Goal: Task Accomplishment & Management: Use online tool/utility

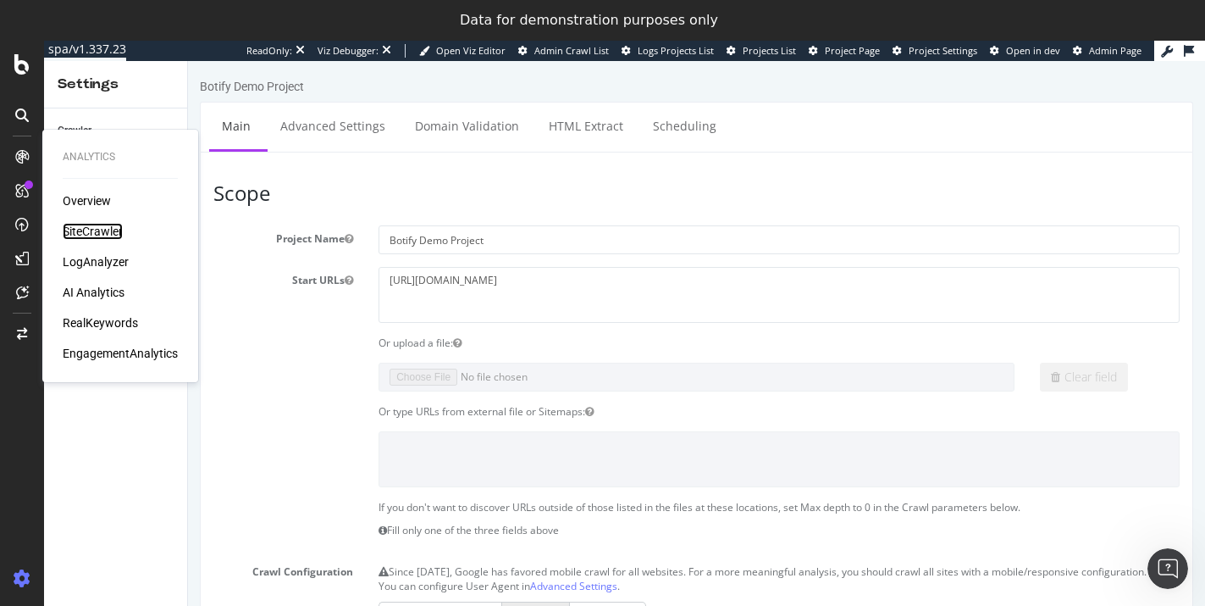
click at [86, 233] on div "SiteCrawler" at bounding box center [93, 231] width 60 height 17
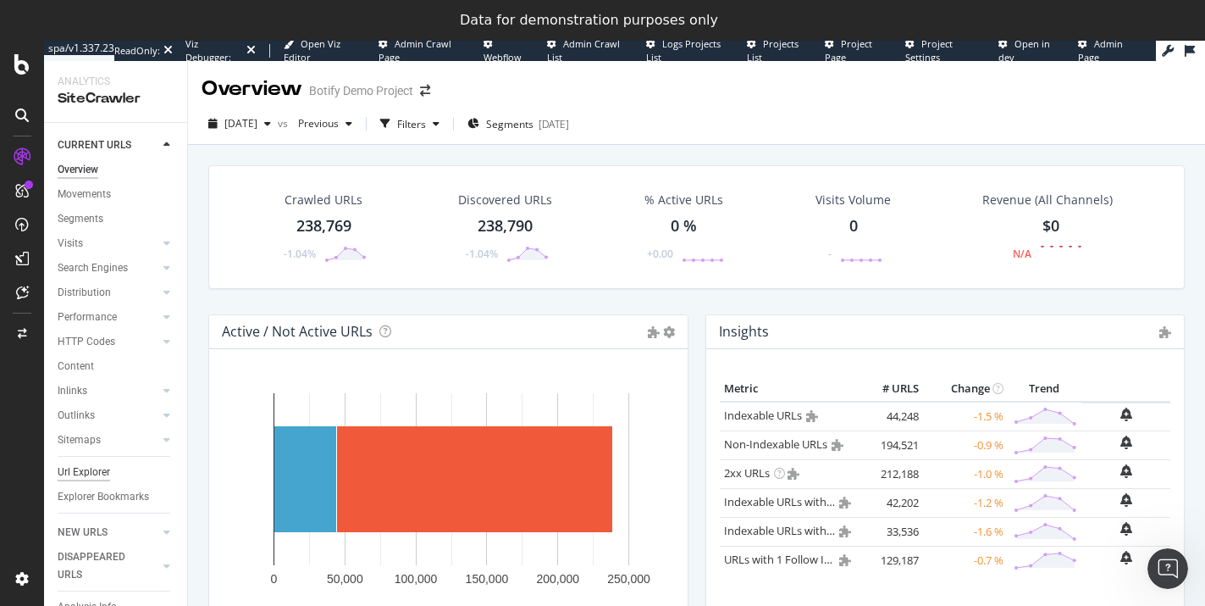
click at [91, 469] on div "Url Explorer" at bounding box center [84, 472] width 53 height 18
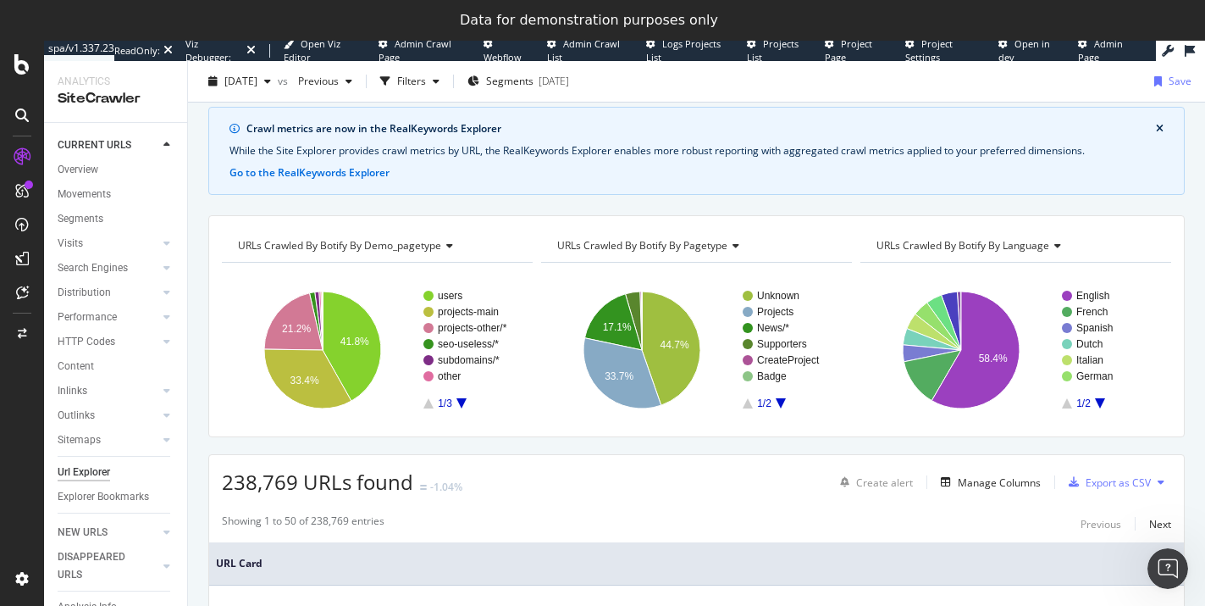
scroll to position [280, 0]
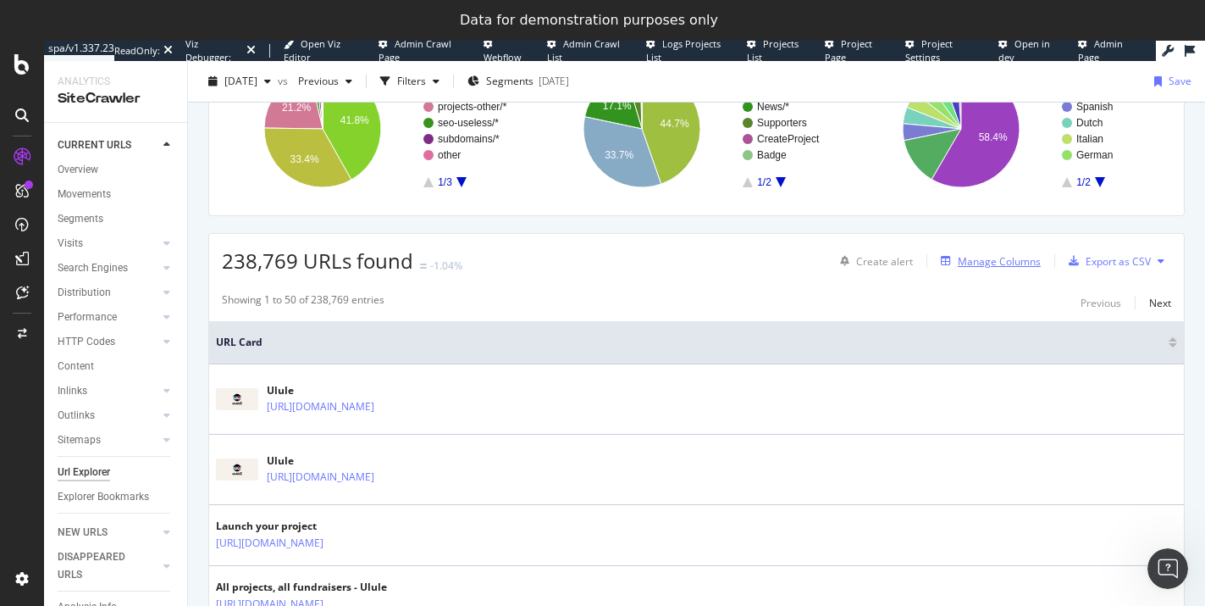
click at [988, 265] on div "Manage Columns" at bounding box center [999, 261] width 83 height 14
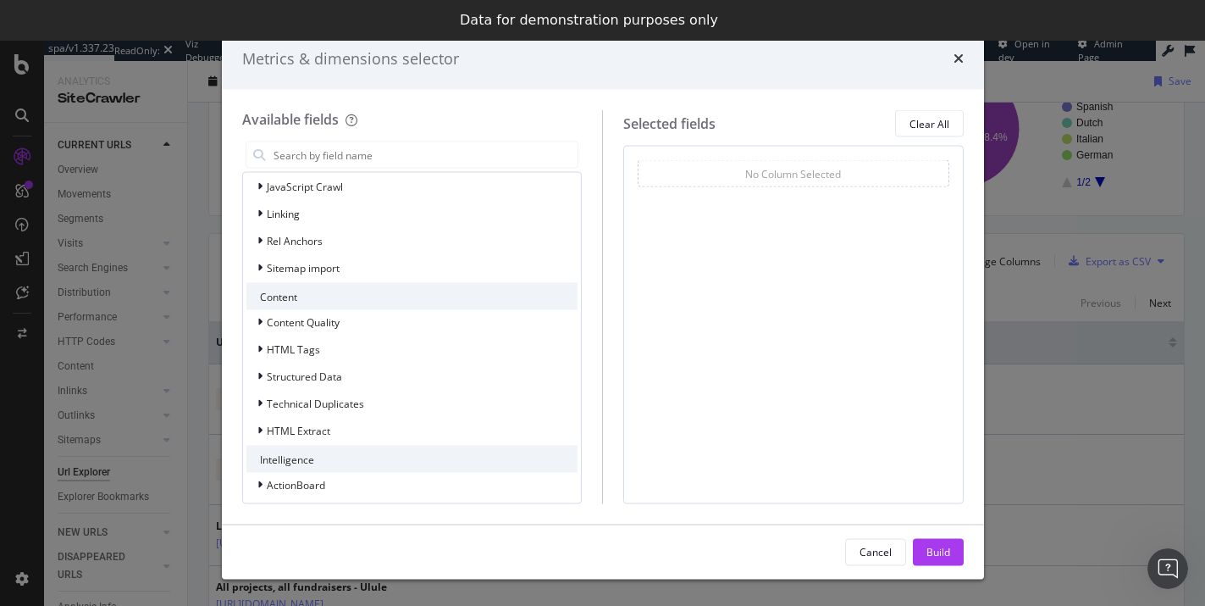
scroll to position [350, 0]
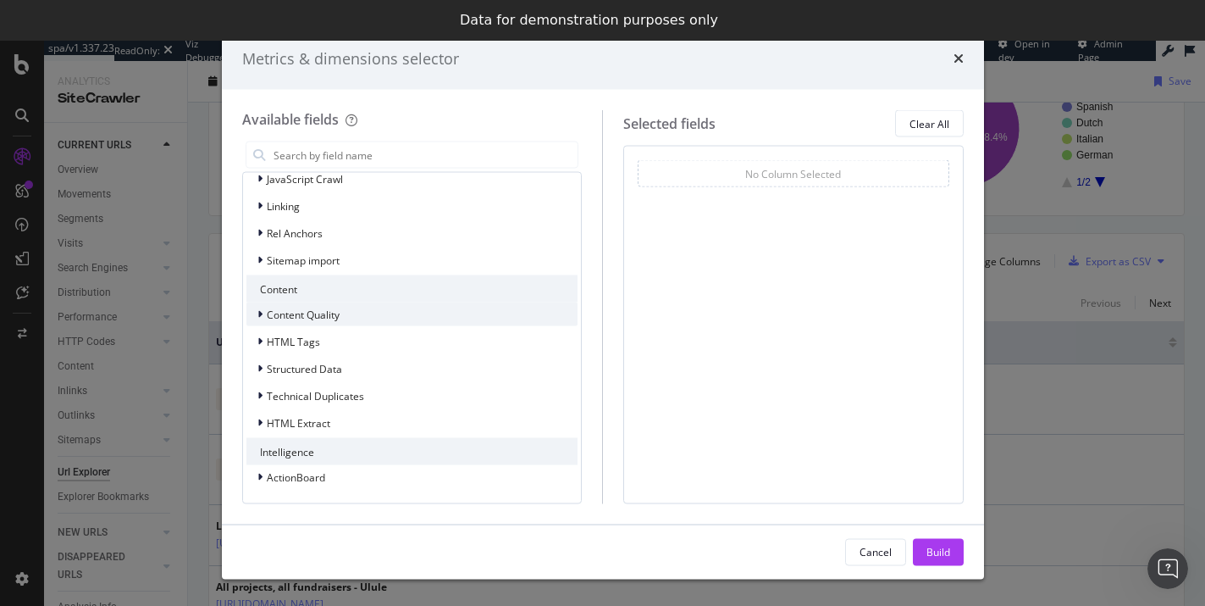
click at [261, 316] on icon "modal" at bounding box center [259, 314] width 5 height 10
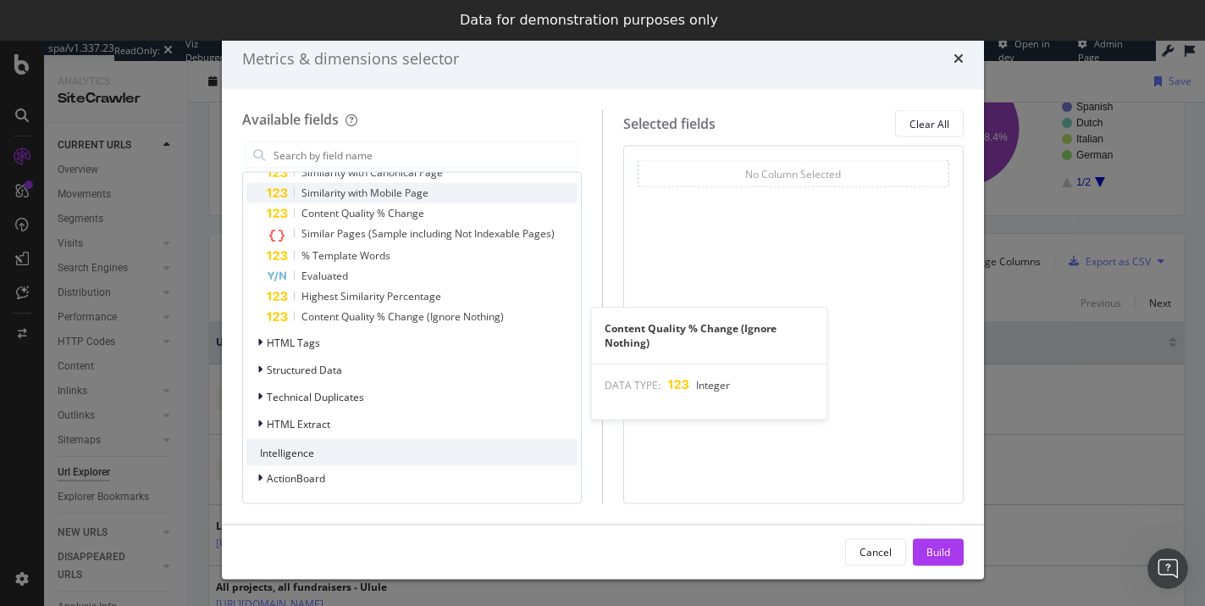
scroll to position [615, 0]
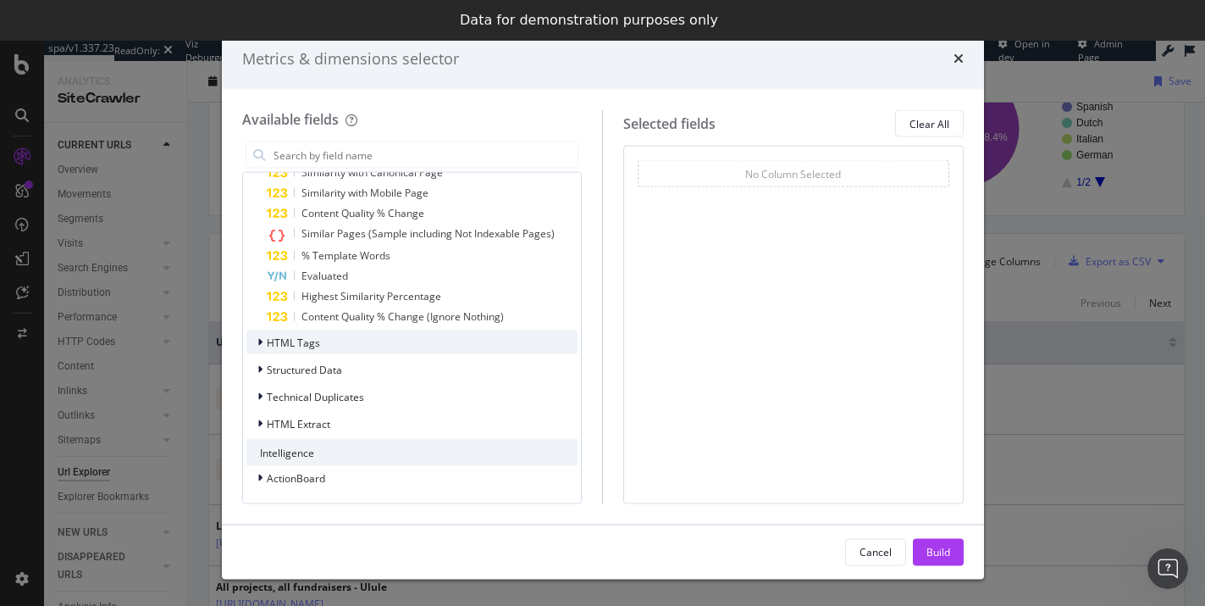
click at [262, 338] on icon "modal" at bounding box center [259, 342] width 5 height 10
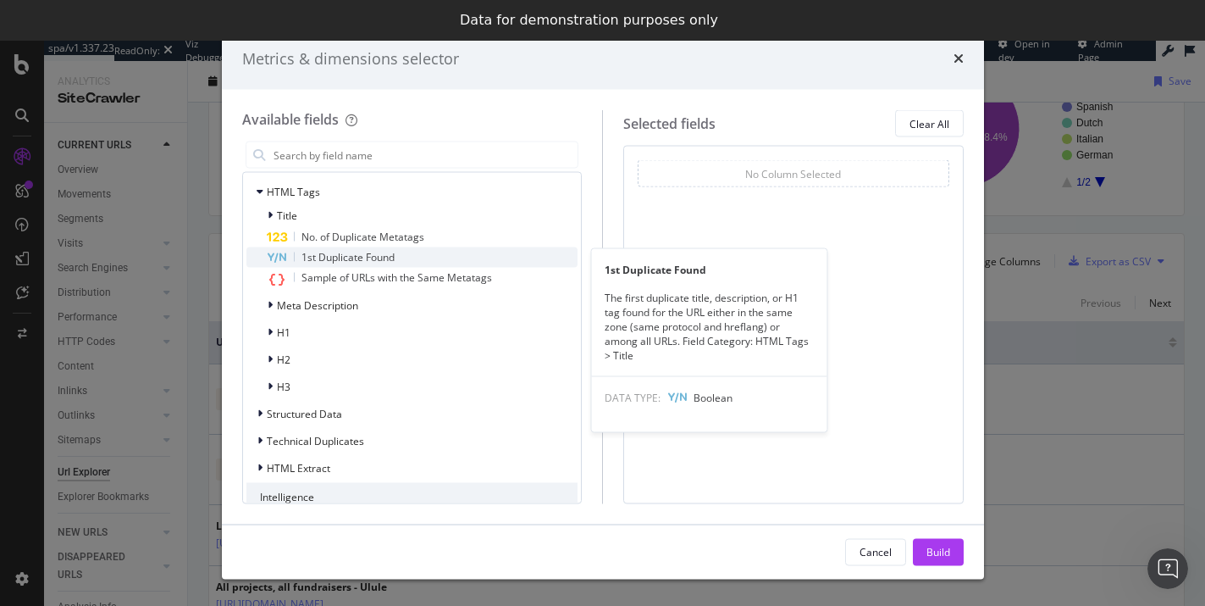
scroll to position [778, 0]
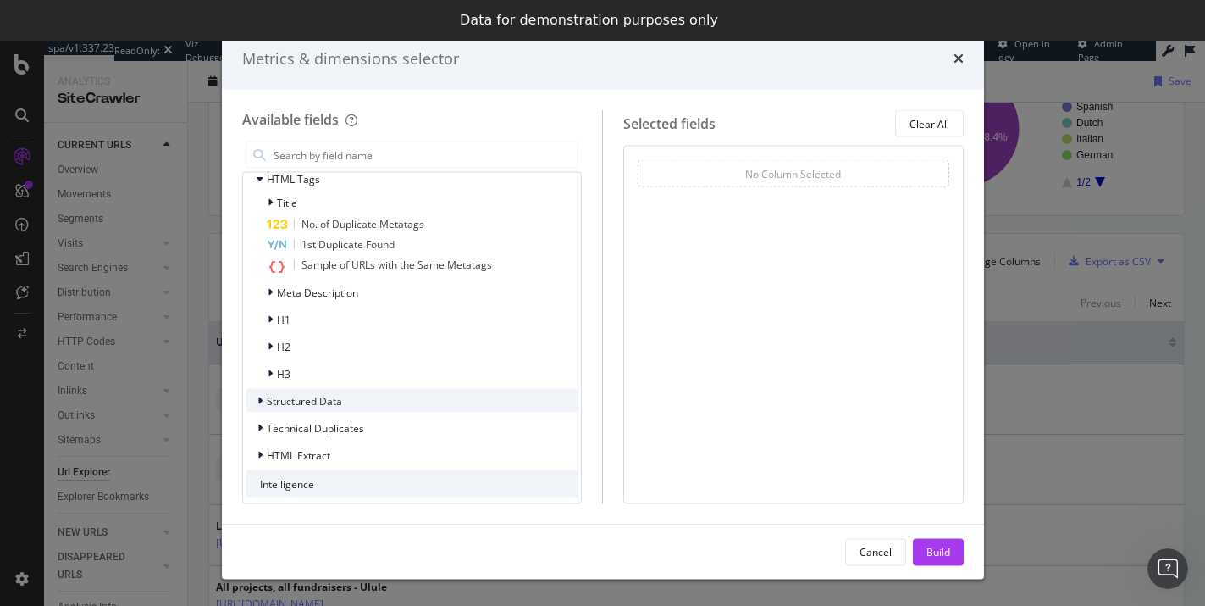
click at [257, 399] on icon "modal" at bounding box center [259, 401] width 5 height 10
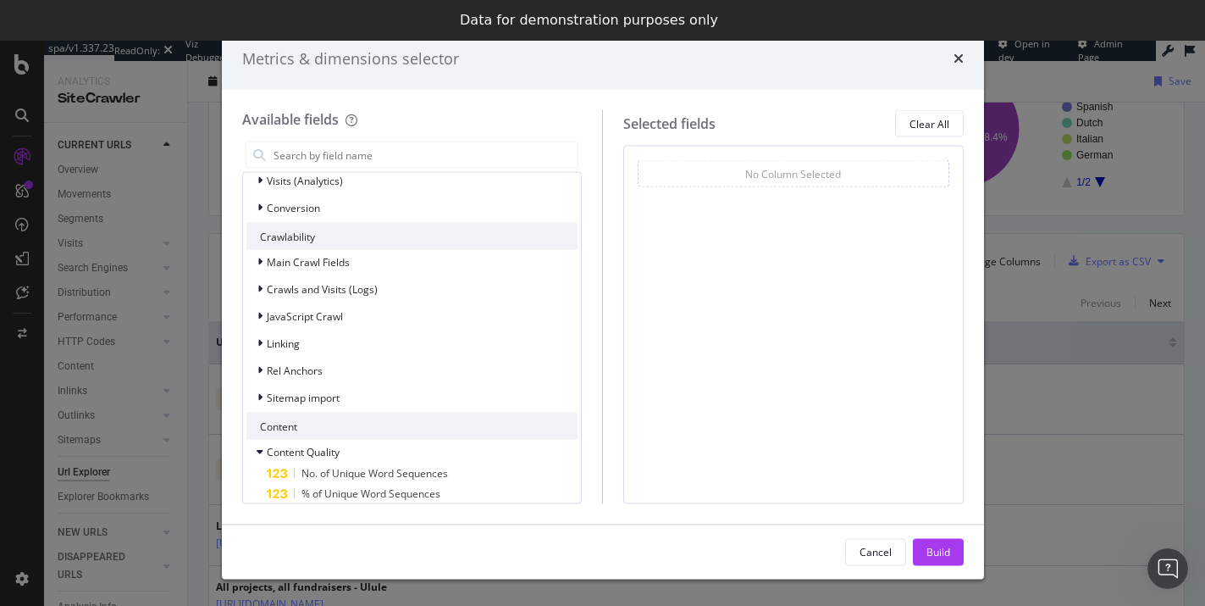
scroll to position [197, 0]
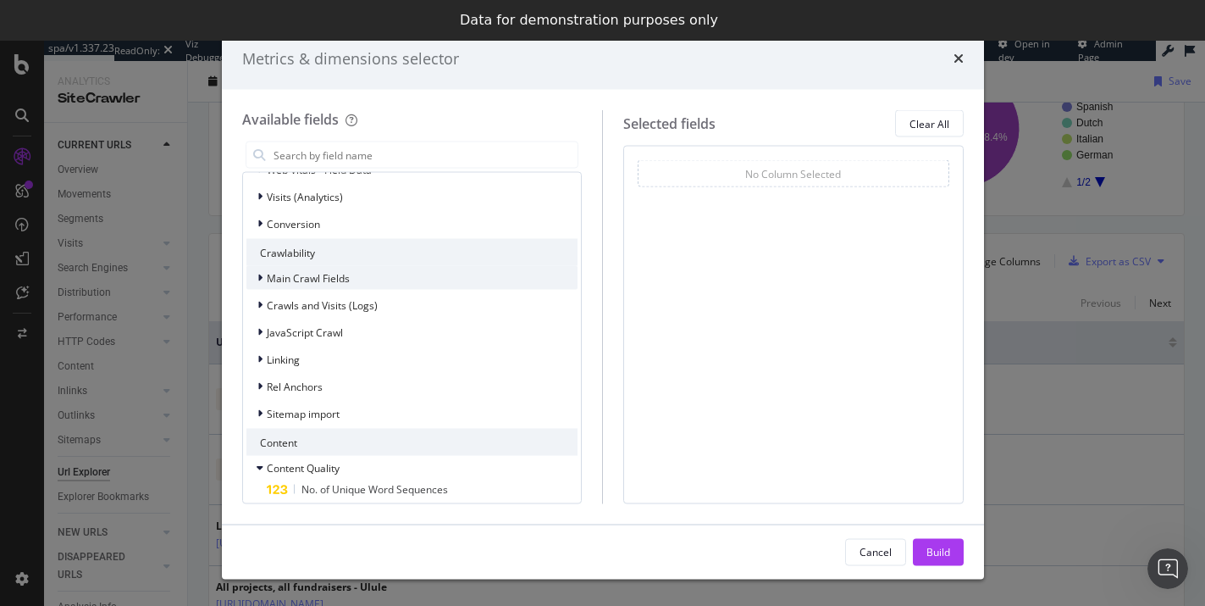
click at [258, 273] on icon "modal" at bounding box center [259, 278] width 5 height 10
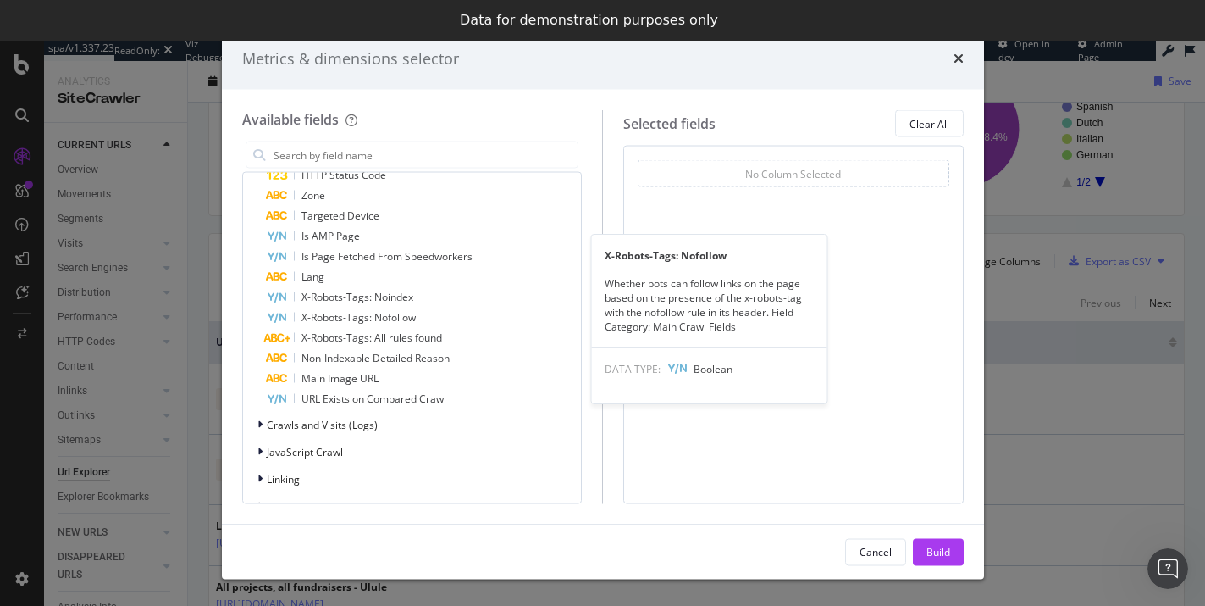
scroll to position [752, 0]
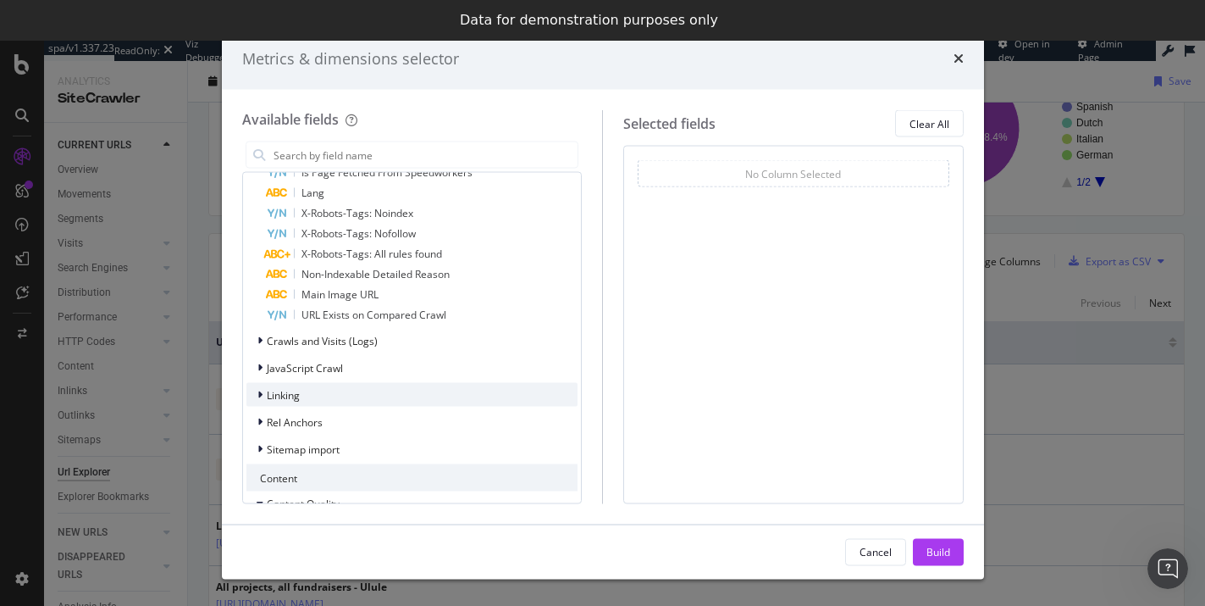
click at [262, 394] on div "modal" at bounding box center [262, 394] width 10 height 17
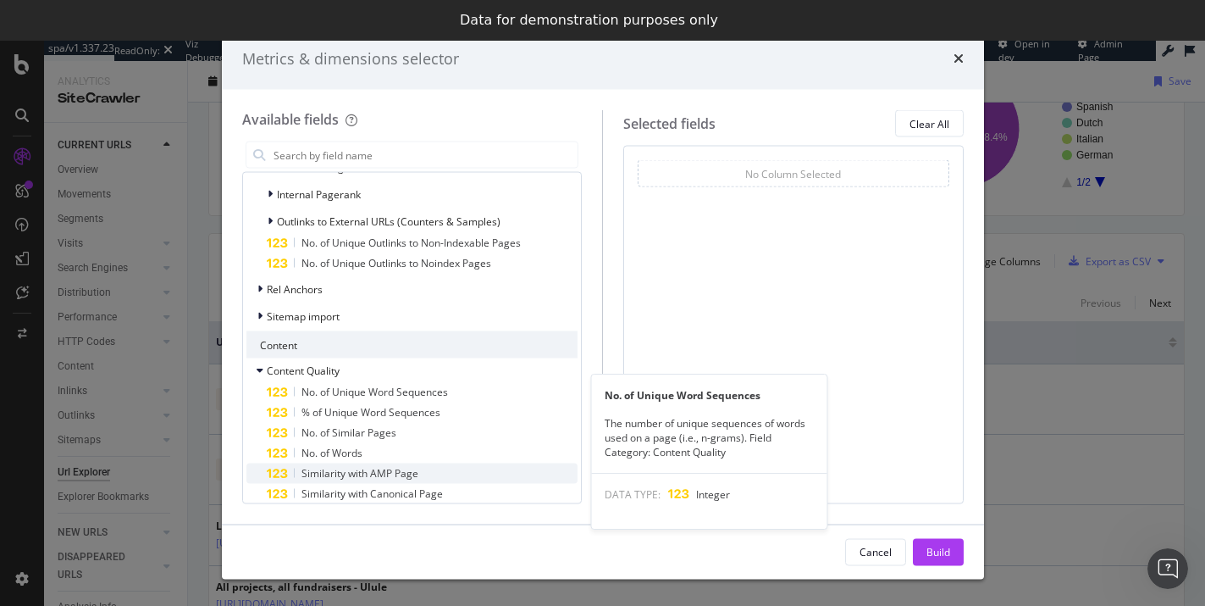
scroll to position [1177, 0]
